Goal: Information Seeking & Learning: Learn about a topic

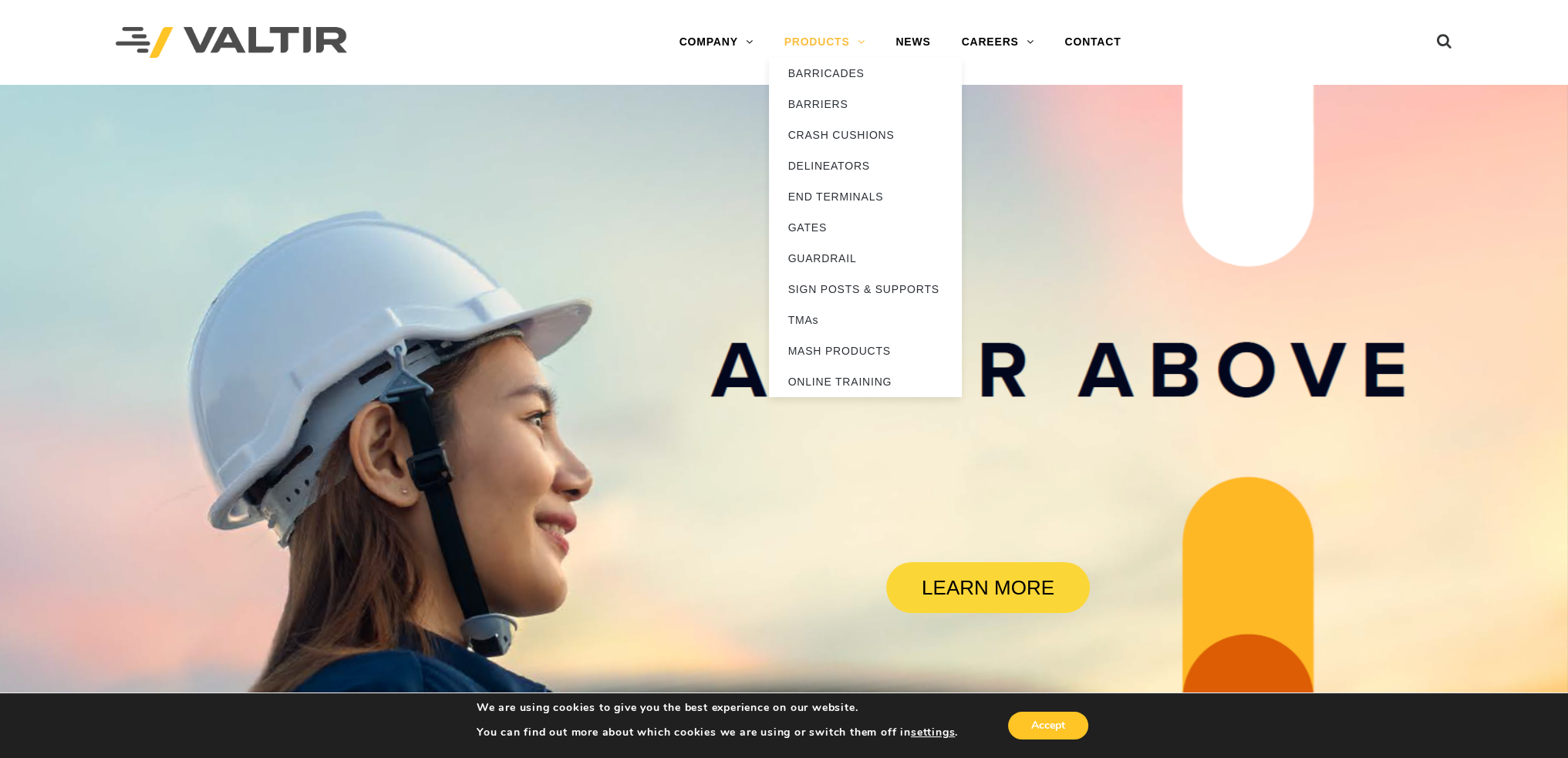
click at [804, 41] on link "PRODUCTS" at bounding box center [824, 42] width 112 height 31
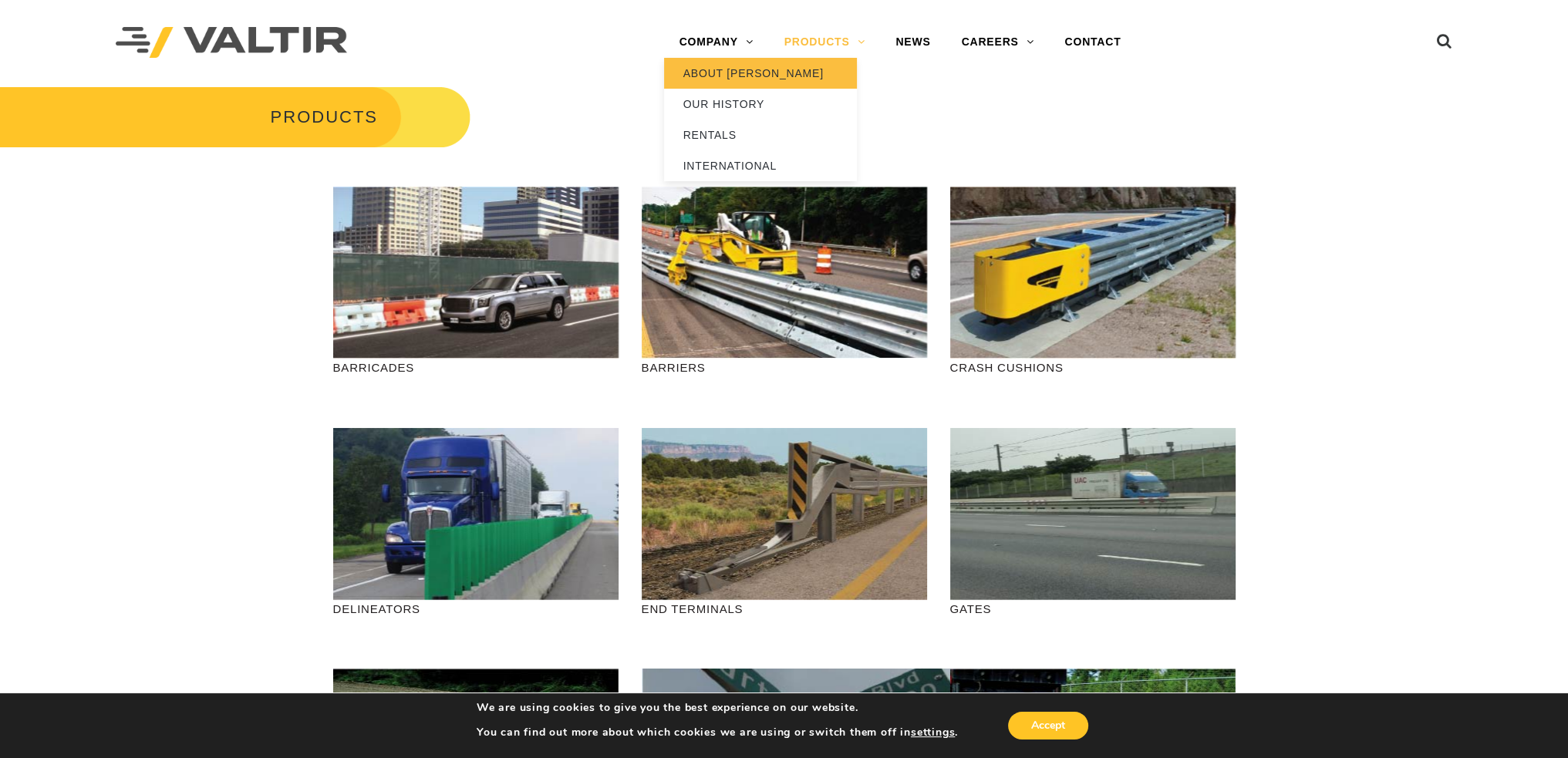
click at [707, 78] on link "ABOUT [PERSON_NAME]" at bounding box center [761, 73] width 193 height 31
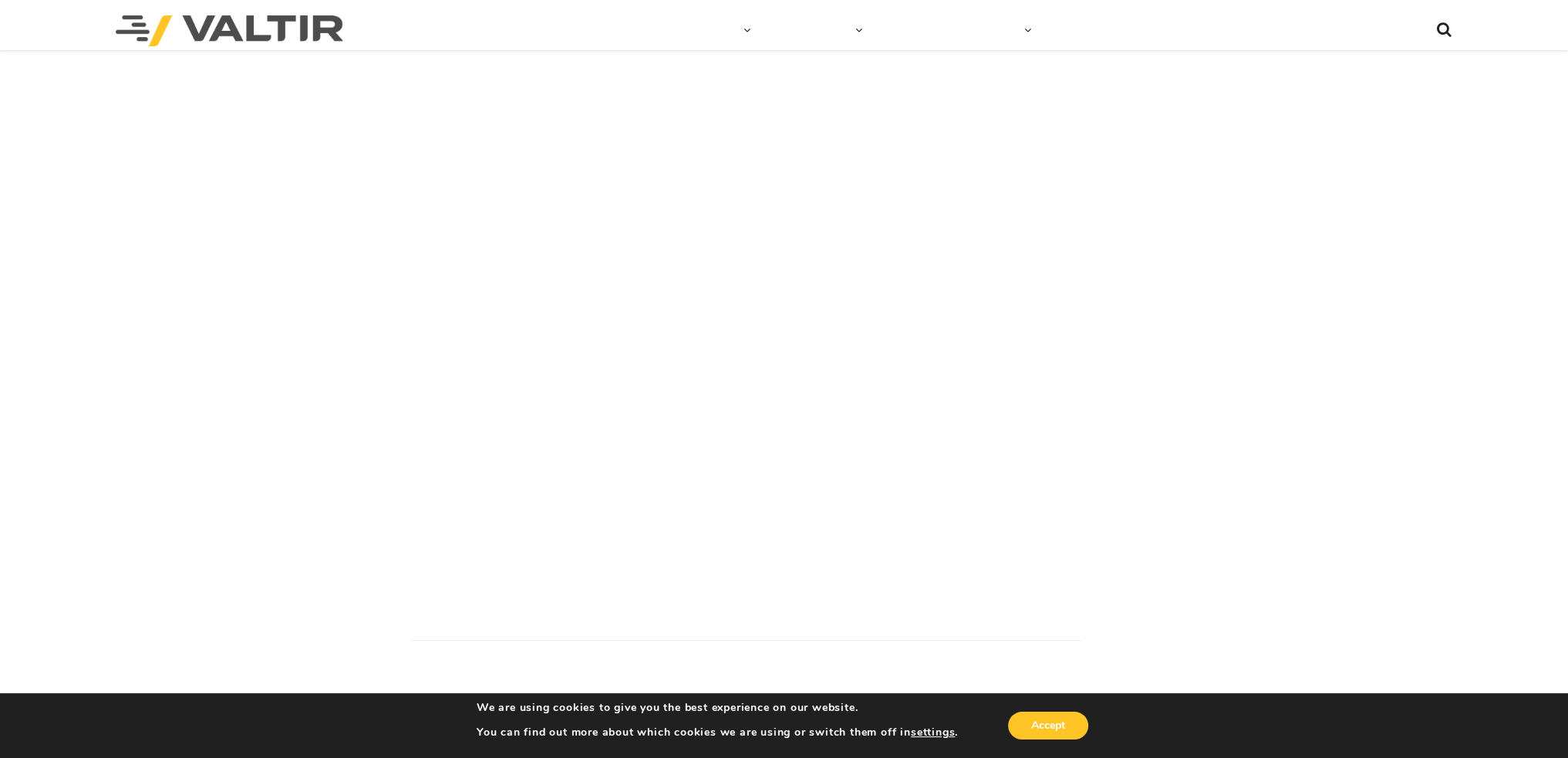
scroll to position [463, 0]
